Goal: Transaction & Acquisition: Purchase product/service

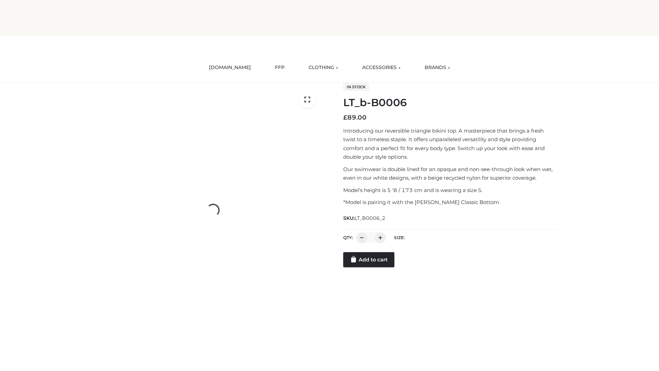
click at [369, 267] on link "Add to cart" at bounding box center [368, 259] width 51 height 15
